Goal: Transaction & Acquisition: Purchase product/service

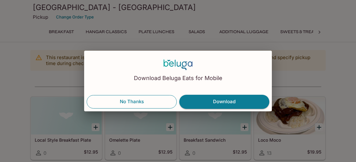
click at [132, 100] on button "No Thanks" at bounding box center [132, 101] width 90 height 13
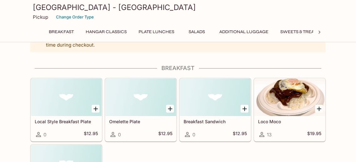
scroll to position [23, 0]
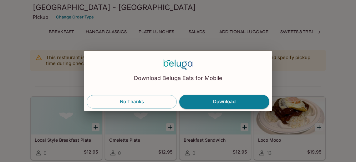
scroll to position [27, 0]
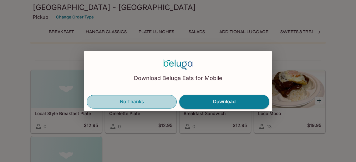
click at [120, 101] on button "No Thanks" at bounding box center [132, 101] width 90 height 13
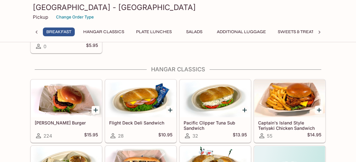
scroll to position [168, 0]
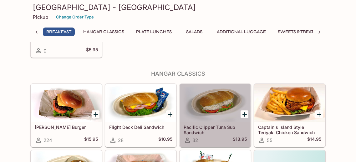
click at [221, 105] on div at bounding box center [215, 102] width 71 height 37
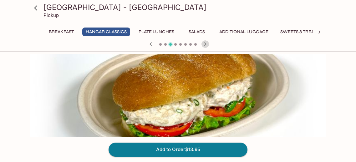
click at [205, 46] on icon "button" at bounding box center [204, 43] width 7 height 7
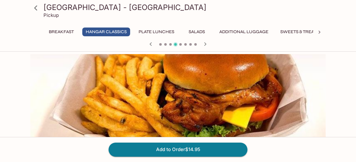
click at [161, 45] on div at bounding box center [178, 44] width 300 height 9
click at [161, 45] on span at bounding box center [160, 44] width 2 height 2
click at [151, 44] on icon "button" at bounding box center [150, 43] width 7 height 7
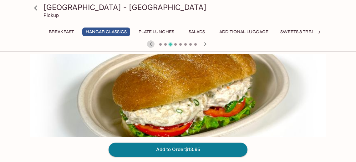
click at [151, 44] on icon "button" at bounding box center [150, 43] width 7 height 7
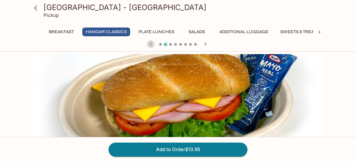
click at [151, 44] on icon "button" at bounding box center [150, 43] width 7 height 7
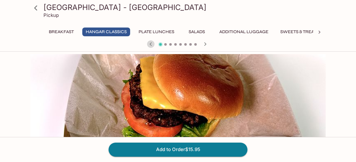
click at [151, 44] on icon "button" at bounding box center [150, 43] width 7 height 7
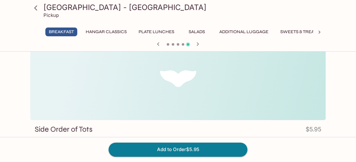
scroll to position [17, 0]
click at [197, 44] on icon "button" at bounding box center [197, 43] width 7 height 7
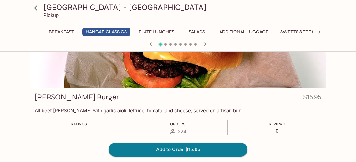
scroll to position [48, 0]
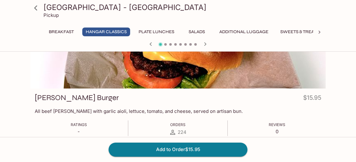
click at [206, 44] on icon "button" at bounding box center [204, 43] width 7 height 7
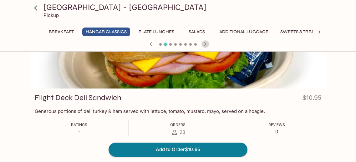
click at [206, 45] on icon "button" at bounding box center [204, 43] width 7 height 7
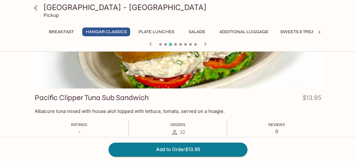
click at [206, 50] on div "Pearl Harbor Aviation Museum - Hangar Cafe Pickup Breakfast Hangar Classics Pla…" at bounding box center [178, 26] width 356 height 52
click at [206, 45] on icon "button" at bounding box center [204, 43] width 7 height 7
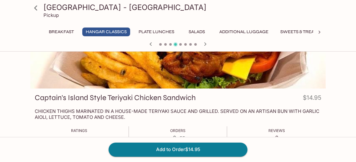
click at [206, 45] on icon "button" at bounding box center [204, 43] width 7 height 7
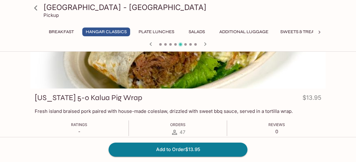
click at [204, 45] on icon "button" at bounding box center [204, 43] width 7 height 7
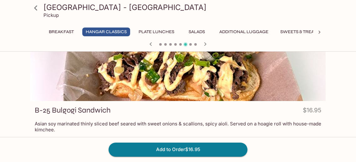
scroll to position [36, 0]
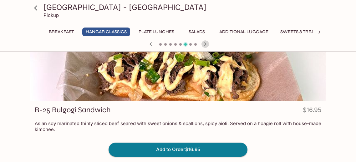
click at [204, 45] on icon "button" at bounding box center [205, 43] width 2 height 3
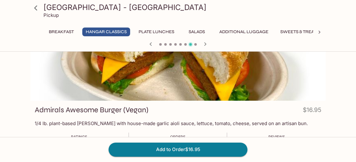
click at [206, 47] on icon "button" at bounding box center [204, 43] width 7 height 7
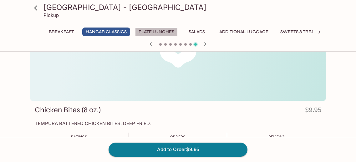
click at [157, 30] on button "Plate Lunches" at bounding box center [156, 31] width 42 height 9
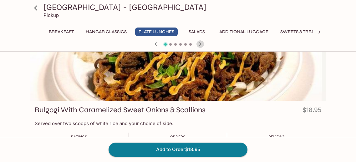
click at [202, 45] on icon "button" at bounding box center [199, 43] width 7 height 7
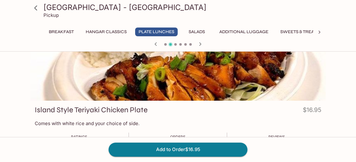
click at [201, 46] on icon "button" at bounding box center [199, 43] width 7 height 7
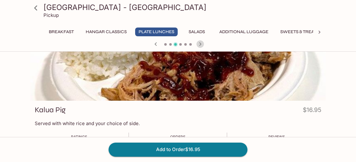
click at [201, 47] on icon "button" at bounding box center [199, 43] width 7 height 7
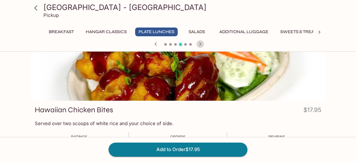
click at [201, 47] on div at bounding box center [178, 44] width 300 height 9
click at [199, 46] on icon "button" at bounding box center [199, 43] width 7 height 7
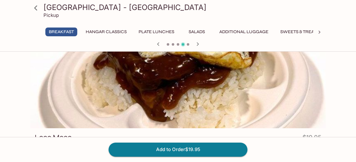
scroll to position [6, 0]
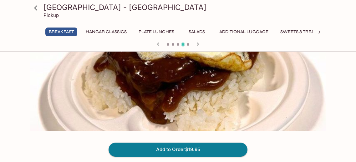
click at [245, 31] on button "Additional Luggage" at bounding box center [244, 31] width 56 height 9
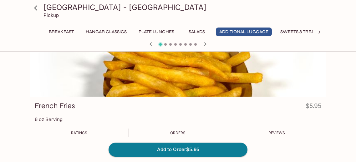
scroll to position [40, 0]
click at [205, 43] on icon "button" at bounding box center [204, 43] width 7 height 7
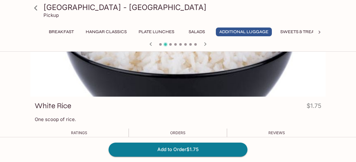
click at [207, 44] on icon "button" at bounding box center [204, 43] width 7 height 7
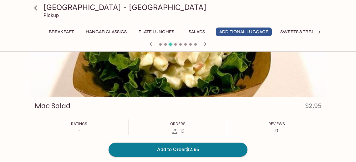
click at [207, 44] on icon "button" at bounding box center [204, 43] width 7 height 7
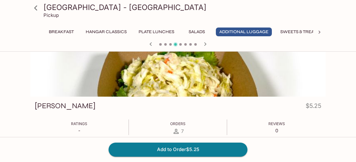
click at [207, 45] on icon "button" at bounding box center [204, 43] width 7 height 7
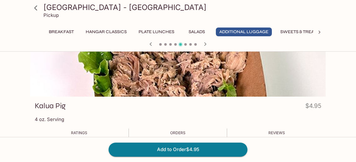
click at [208, 46] on icon "button" at bounding box center [204, 43] width 7 height 7
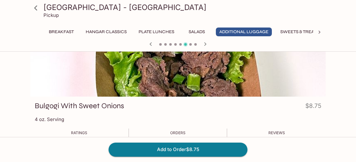
click at [208, 46] on icon "button" at bounding box center [204, 43] width 7 height 7
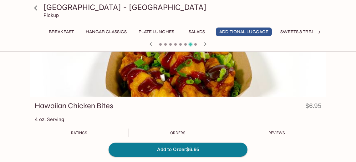
click at [202, 47] on icon "button" at bounding box center [204, 43] width 7 height 7
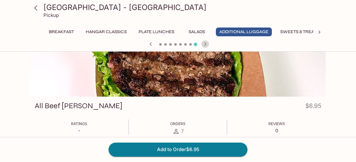
click at [203, 47] on icon "button" at bounding box center [204, 43] width 7 height 7
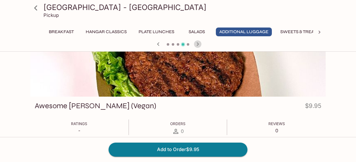
click at [197, 43] on icon "button" at bounding box center [198, 43] width 2 height 3
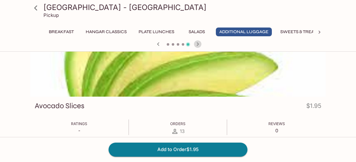
click at [197, 43] on icon "button" at bounding box center [198, 43] width 2 height 3
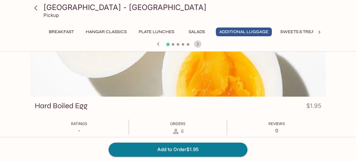
click at [198, 43] on icon "button" at bounding box center [198, 43] width 2 height 3
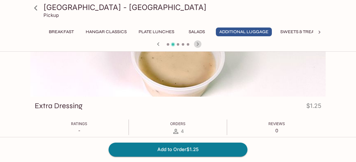
click at [198, 43] on icon "button" at bounding box center [198, 43] width 2 height 3
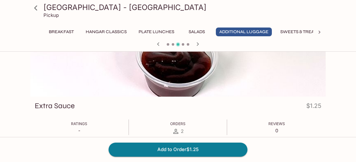
click at [198, 44] on icon "button" at bounding box center [197, 43] width 7 height 7
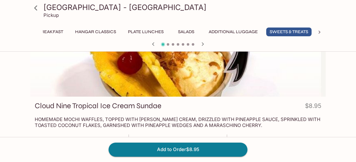
scroll to position [0, 11]
click at [319, 33] on icon at bounding box center [319, 32] width 6 height 6
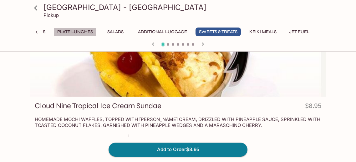
click at [82, 31] on button "Plate Lunches" at bounding box center [75, 31] width 42 height 9
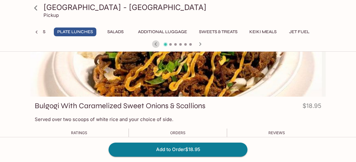
click at [156, 41] on icon "button" at bounding box center [155, 43] width 7 height 7
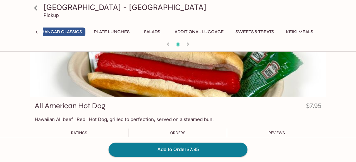
scroll to position [0, 39]
click at [156, 41] on div at bounding box center [178, 44] width 300 height 9
click at [168, 44] on icon "button" at bounding box center [167, 43] width 7 height 7
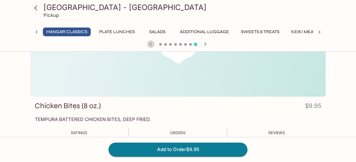
click at [150, 44] on icon "button" at bounding box center [150, 43] width 7 height 7
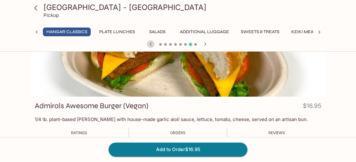
click at [150, 44] on icon "button" at bounding box center [150, 43] width 7 height 7
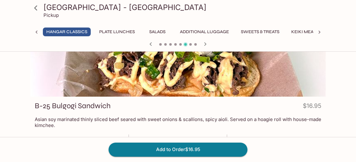
click at [150, 44] on icon "button" at bounding box center [150, 43] width 7 height 7
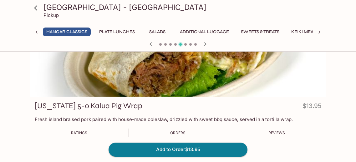
click at [150, 44] on icon "button" at bounding box center [150, 43] width 7 height 7
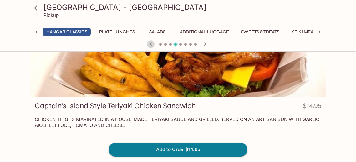
click at [150, 44] on icon "button" at bounding box center [150, 43] width 7 height 7
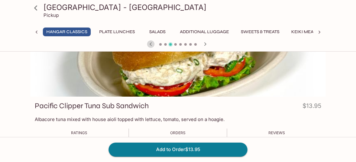
click at [150, 44] on icon "button" at bounding box center [150, 43] width 7 height 7
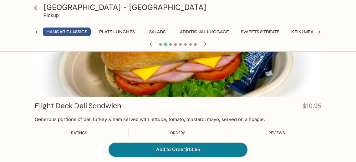
click at [150, 44] on icon "button" at bounding box center [150, 43] width 7 height 7
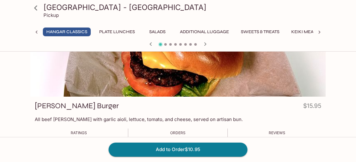
click at [151, 44] on icon "button" at bounding box center [150, 43] width 7 height 7
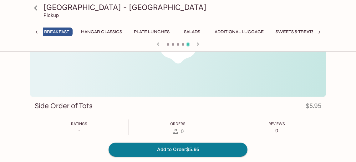
click at [151, 44] on div at bounding box center [178, 44] width 300 height 9
click at [156, 44] on icon "button" at bounding box center [157, 43] width 7 height 7
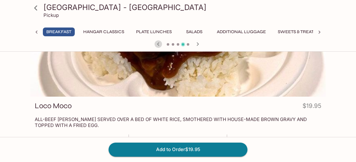
click at [156, 44] on icon "button" at bounding box center [157, 43] width 7 height 7
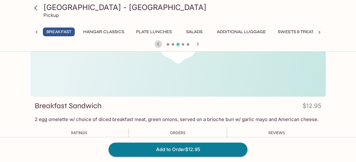
click at [156, 44] on icon "button" at bounding box center [157, 43] width 7 height 7
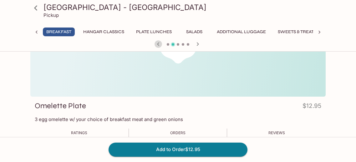
click at [156, 44] on icon "button" at bounding box center [157, 43] width 7 height 7
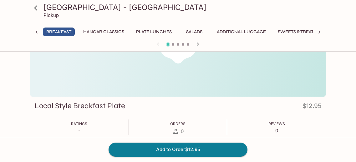
click at [156, 44] on div at bounding box center [178, 44] width 300 height 9
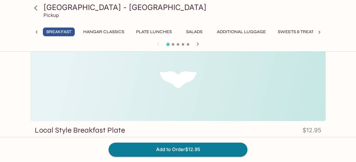
scroll to position [13, 0]
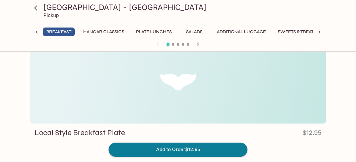
click at [40, 8] on icon at bounding box center [35, 7] width 11 height 11
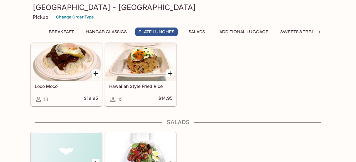
scroll to position [493, 0]
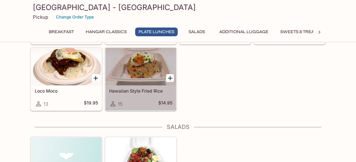
click at [139, 89] on h5 "Hawaiian Style Fried Rice" at bounding box center [140, 90] width 63 height 5
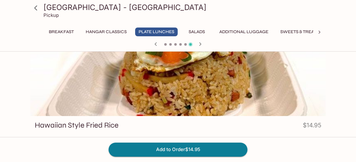
scroll to position [37, 0]
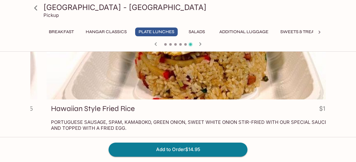
click at [125, 124] on p "PORTUGUESE SAUSAGE, SPAM, KAMABOKO, GREEN ONION, SWEET WHITE ONION STIR-FRIED W…" at bounding box center [194, 125] width 286 height 12
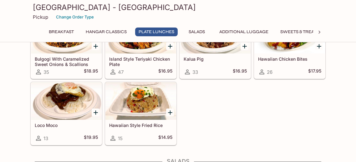
scroll to position [462, 0]
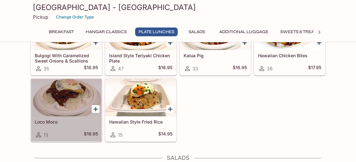
click at [57, 104] on div at bounding box center [66, 97] width 71 height 37
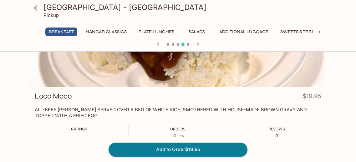
scroll to position [52, 0]
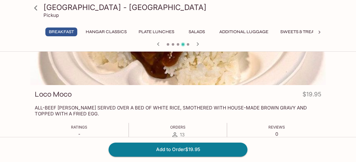
click at [36, 8] on icon at bounding box center [35, 7] width 11 height 11
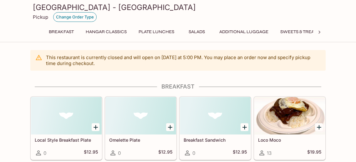
click at [68, 16] on button "Change Order Type" at bounding box center [74, 17] width 43 height 10
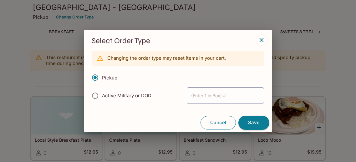
click at [219, 119] on button "Cancel" at bounding box center [217, 122] width 35 height 13
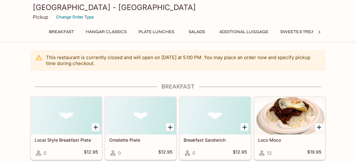
scroll to position [52, 0]
